Goal: Information Seeking & Learning: Learn about a topic

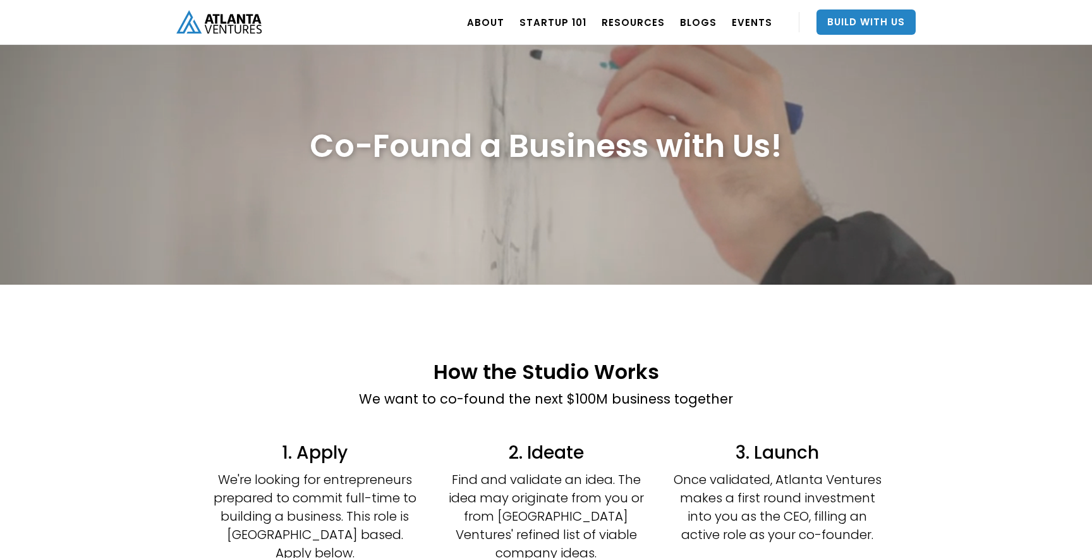
scroll to position [26, 0]
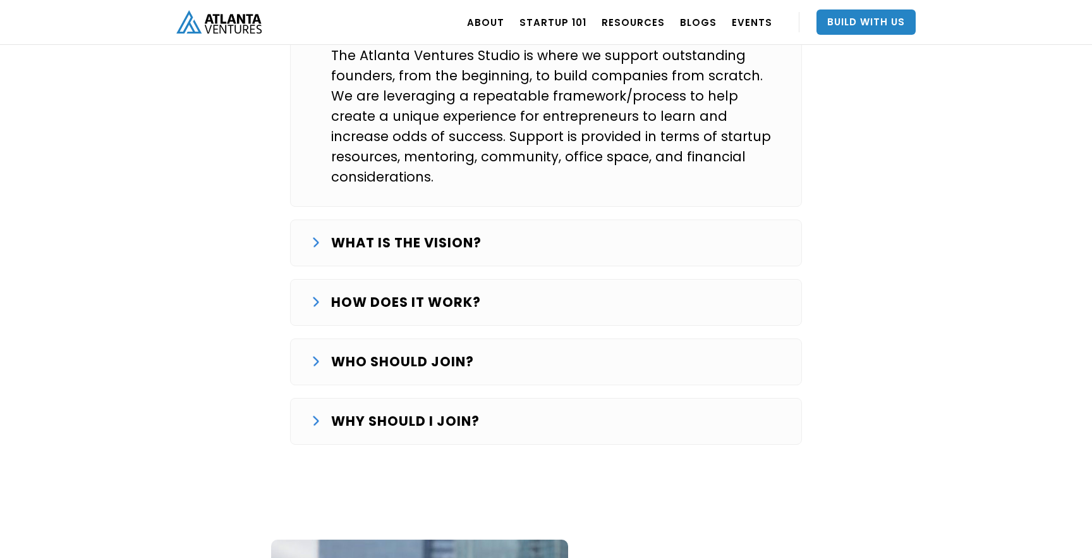
scroll to position [2354, 0]
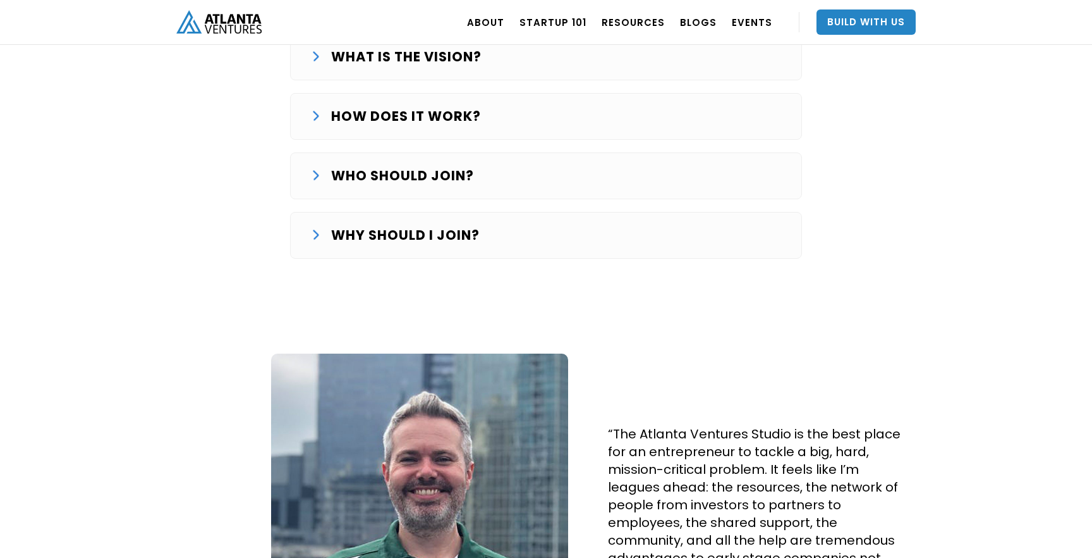
drag, startPoint x: 690, startPoint y: 85, endPoint x: 695, endPoint y: 80, distance: 6.7
click at [690, 85] on div "WHAT IS THE STUDIO? The Atlanta Ventures Studio is where we support outstanding…" at bounding box center [546, 44] width 512 height 455
click at [707, 93] on div "HOW DOES IT WORK? The Studio journey starts with finding and validating an idea…" at bounding box center [546, 116] width 512 height 47
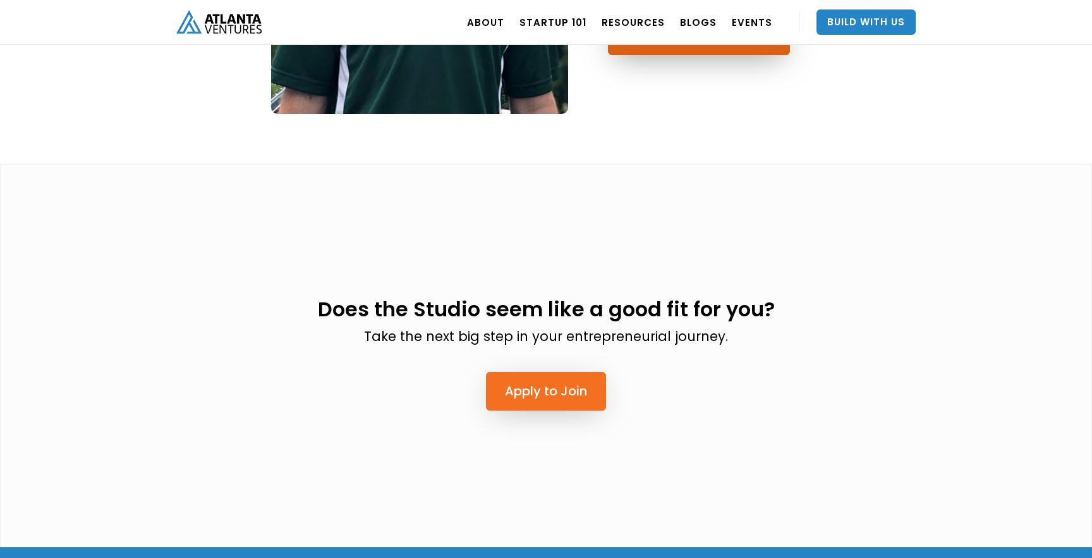
scroll to position [3257, 0]
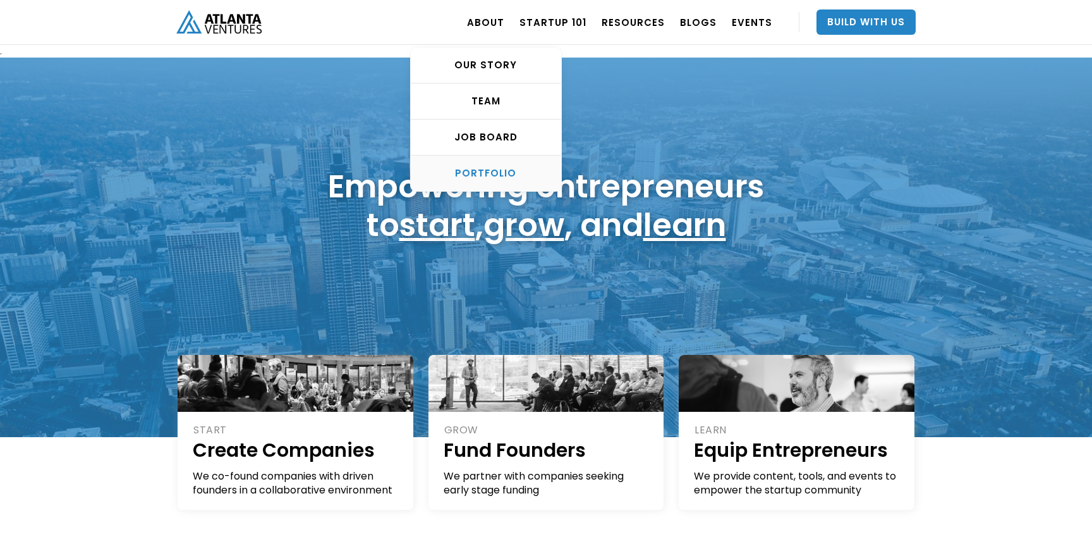
click at [492, 181] on link "PORTFOLIO" at bounding box center [486, 173] width 150 height 35
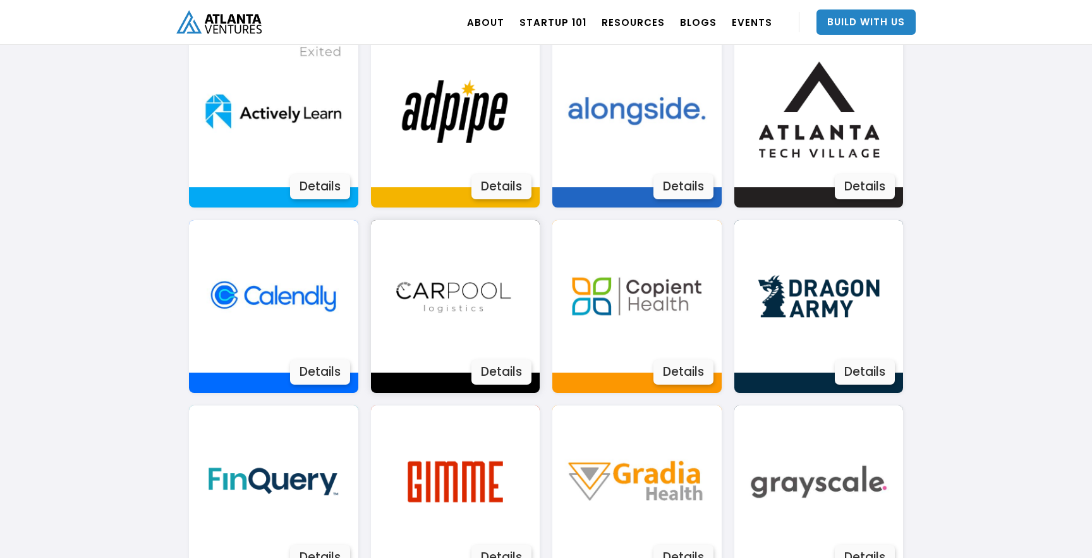
scroll to position [853, 0]
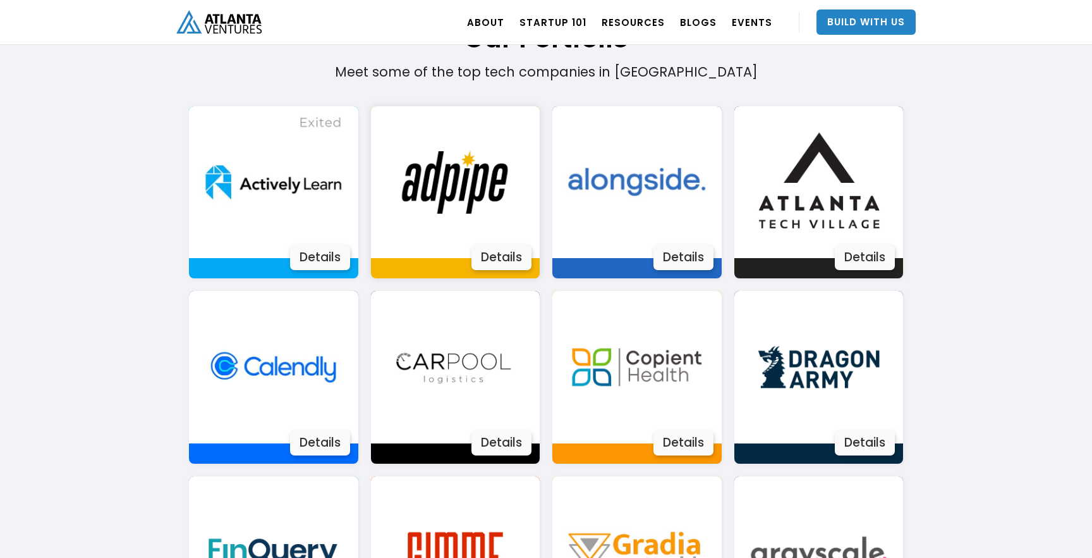
click at [501, 260] on div "Details" at bounding box center [502, 257] width 60 height 25
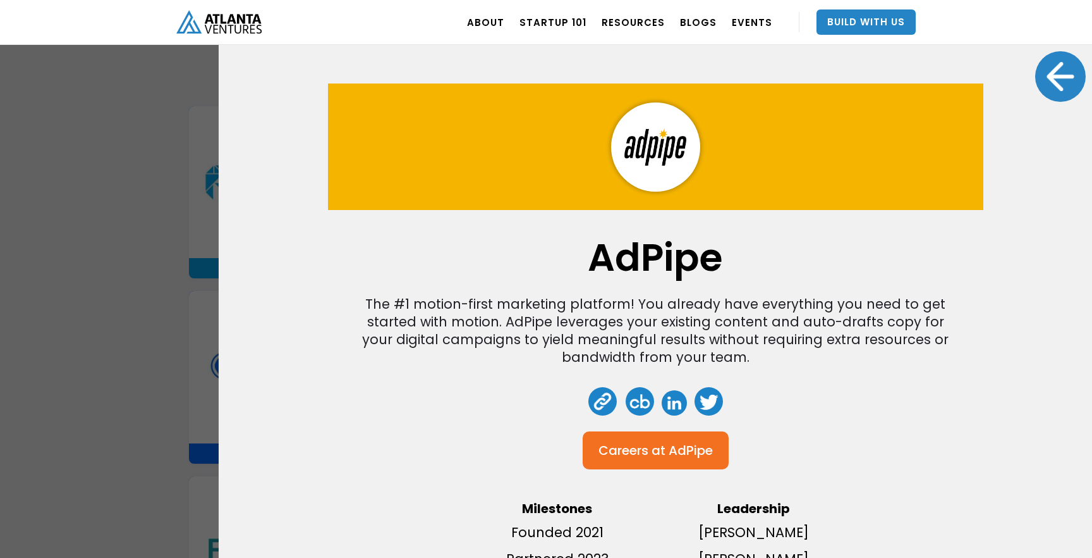
click at [1035, 80] on div "AdPipe The #1 motion-first marketing platform! You already have everything you …" at bounding box center [656, 279] width 874 height 558
click at [1058, 61] on div at bounding box center [1061, 76] width 51 height 51
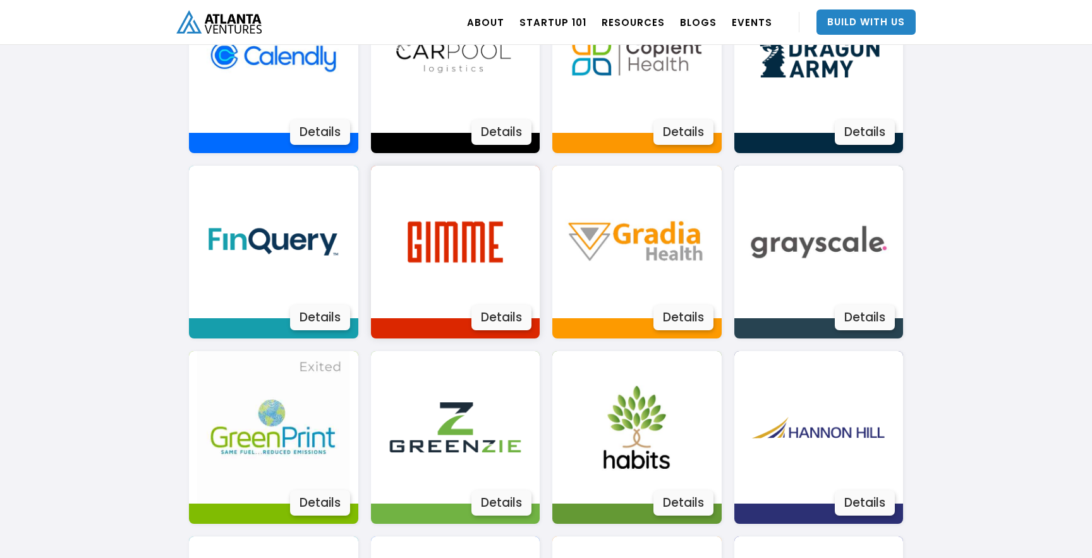
scroll to position [1175, 0]
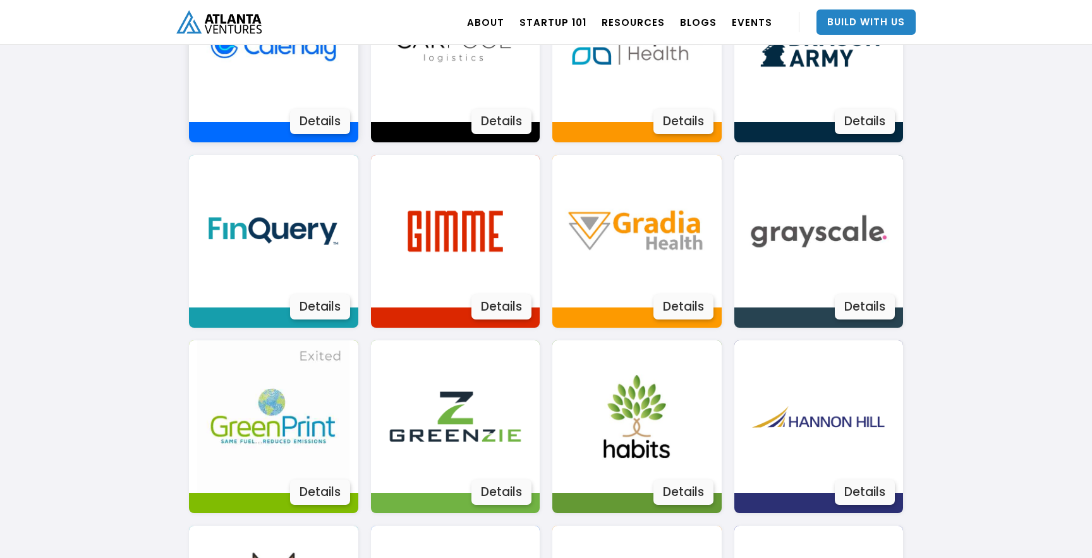
click at [308, 104] on img at bounding box center [273, 46] width 152 height 152
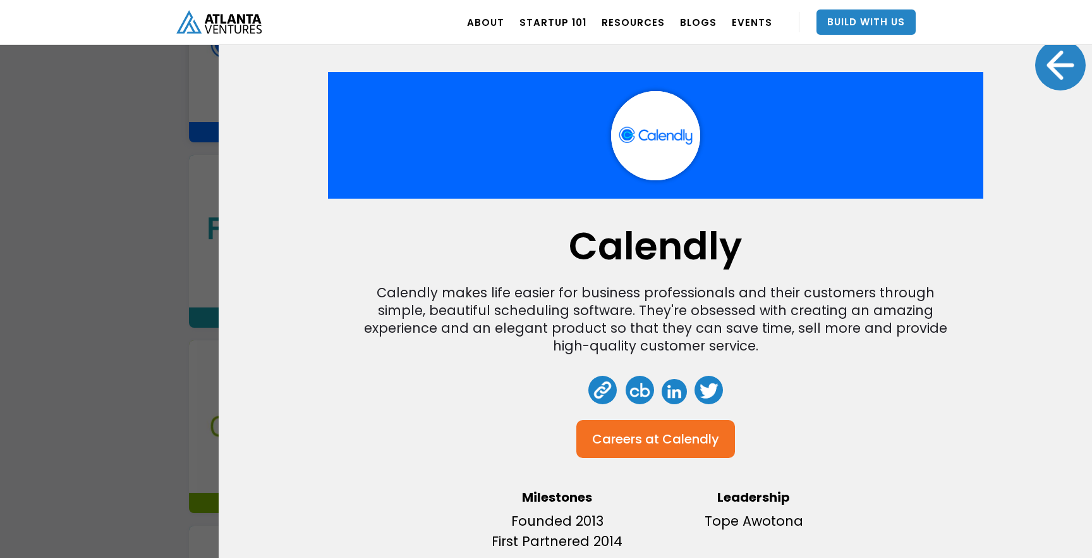
scroll to position [11, 0]
click at [157, 343] on div "Calendly Calendly makes life easier for business professionals and their custom…" at bounding box center [546, 279] width 1092 height 558
click at [1060, 104] on div "Calendly Calendly makes life easier for business professionals and their custom…" at bounding box center [656, 279] width 874 height 558
click at [1044, 78] on div at bounding box center [1061, 65] width 51 height 51
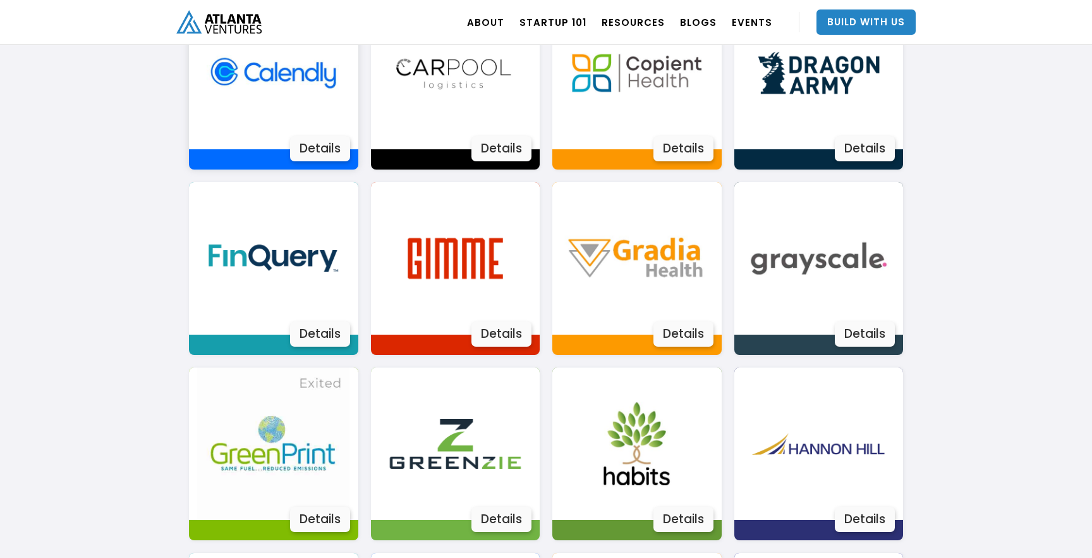
scroll to position [1177, 0]
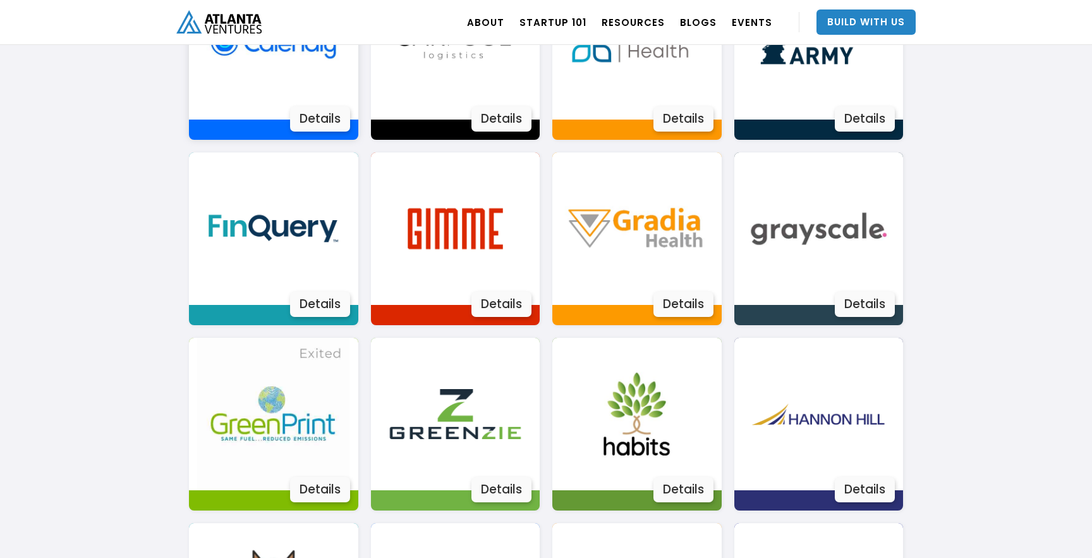
click at [327, 123] on div "Details" at bounding box center [320, 118] width 60 height 25
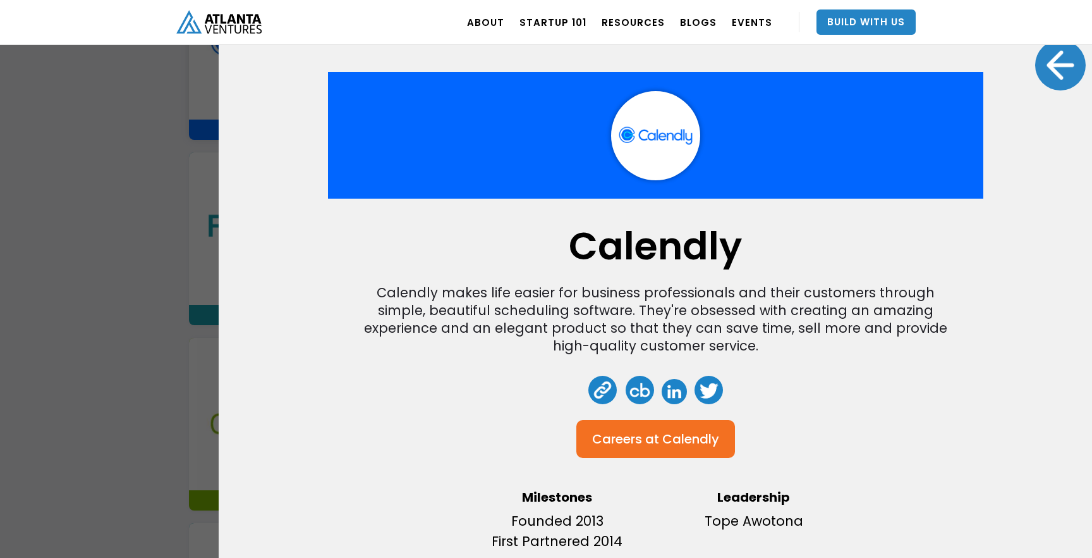
click at [591, 382] on link at bounding box center [602, 390] width 28 height 28
